Goal: Information Seeking & Learning: Check status

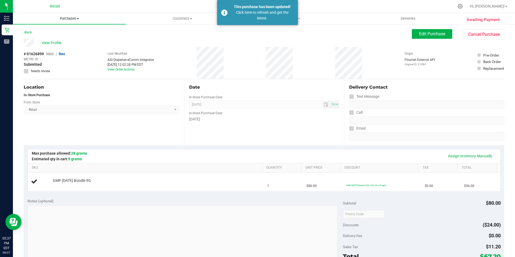
click at [67, 17] on span "Purchases" at bounding box center [69, 18] width 113 height 5
click at [44, 32] on span "Summary of purchases" at bounding box center [40, 32] width 55 height 5
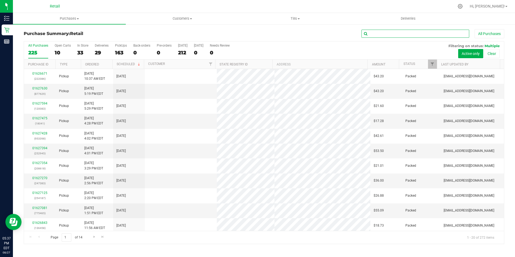
click at [393, 34] on input "text" at bounding box center [416, 34] width 108 height 8
type input "[PERSON_NAME]"
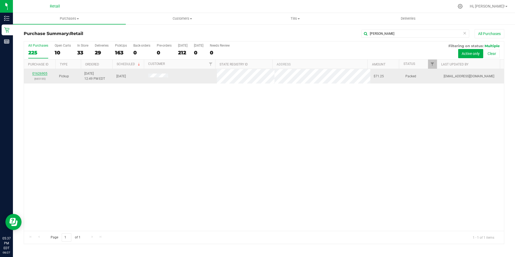
click at [45, 74] on link "01626905" at bounding box center [39, 74] width 15 height 4
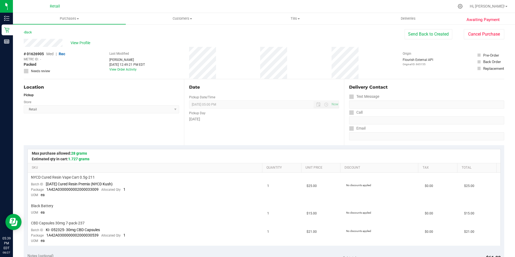
click at [30, 30] on div "Back" at bounding box center [28, 32] width 8 height 6
click at [64, 20] on span "Purchases" at bounding box center [69, 18] width 113 height 5
click at [55, 31] on span "Summary of purchases" at bounding box center [40, 32] width 55 height 5
